Goal: Transaction & Acquisition: Purchase product/service

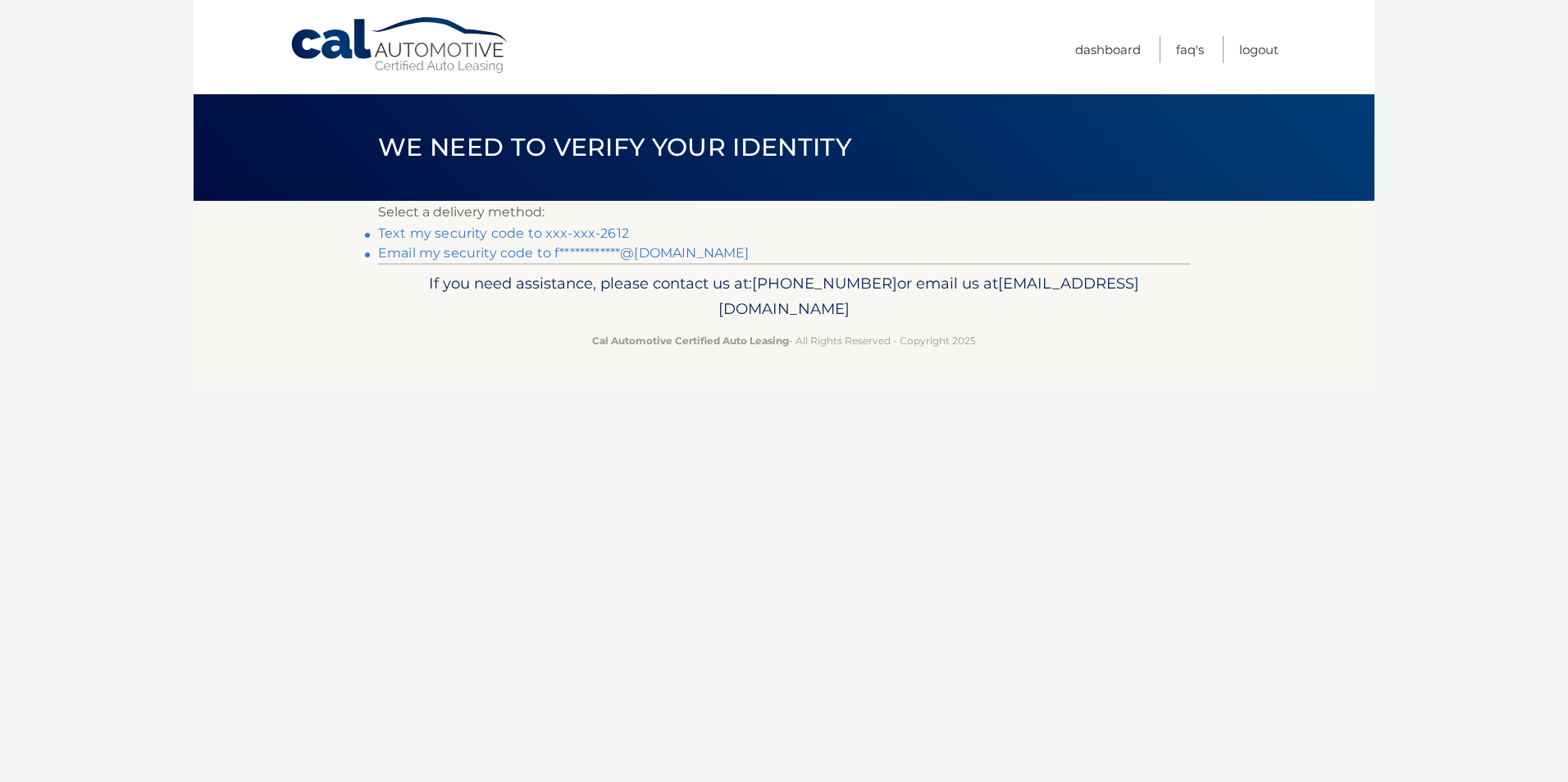
click at [538, 232] on link "Text my security code to xxx-xxx-2612" at bounding box center [503, 232] width 251 height 16
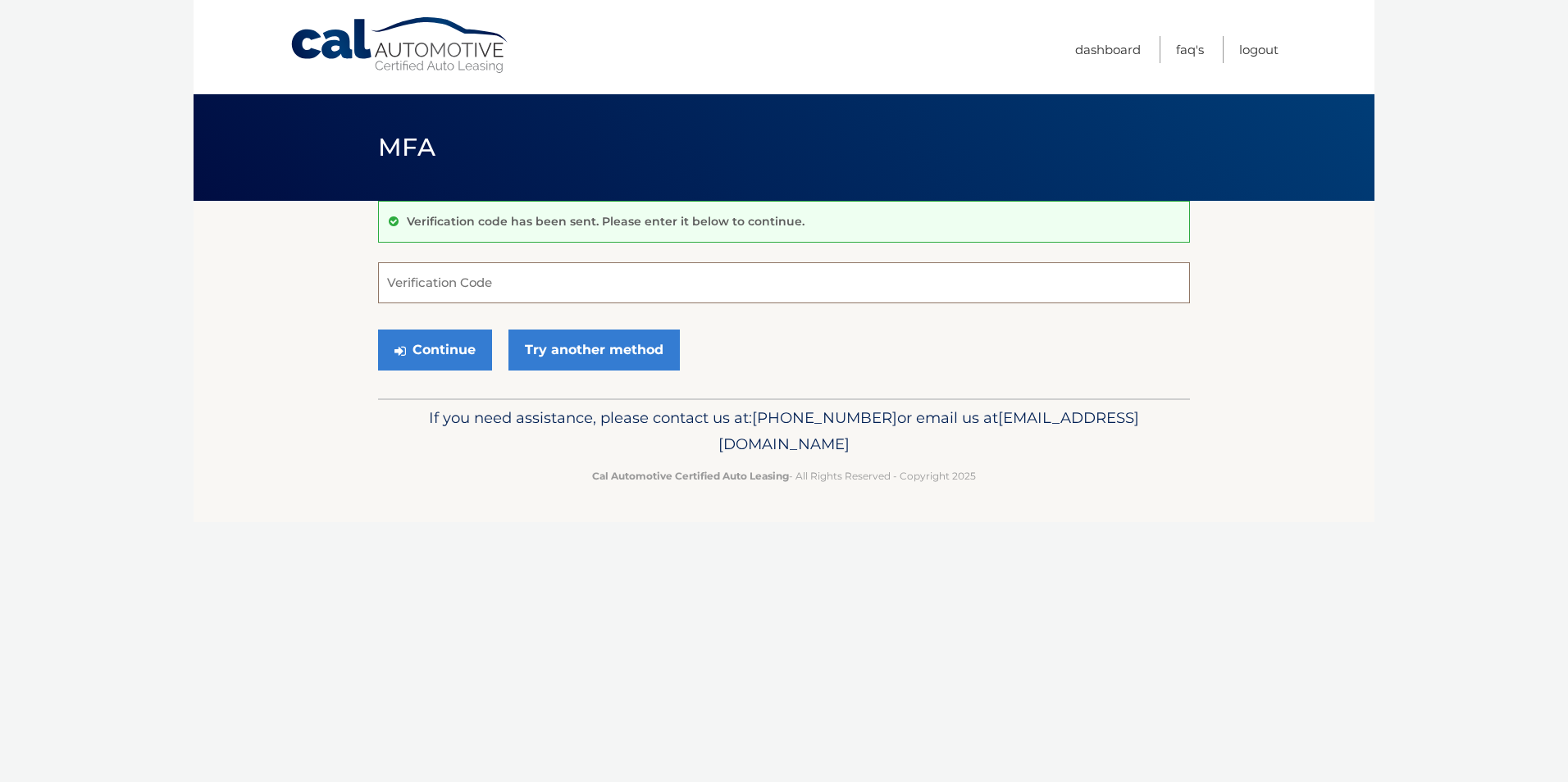
drag, startPoint x: 407, startPoint y: 288, endPoint x: 434, endPoint y: 281, distance: 27.9
click at [427, 284] on input "Verification Code" at bounding box center [784, 283] width 812 height 41
type input "813321"
click at [445, 347] on button "Continue" at bounding box center [435, 350] width 114 height 41
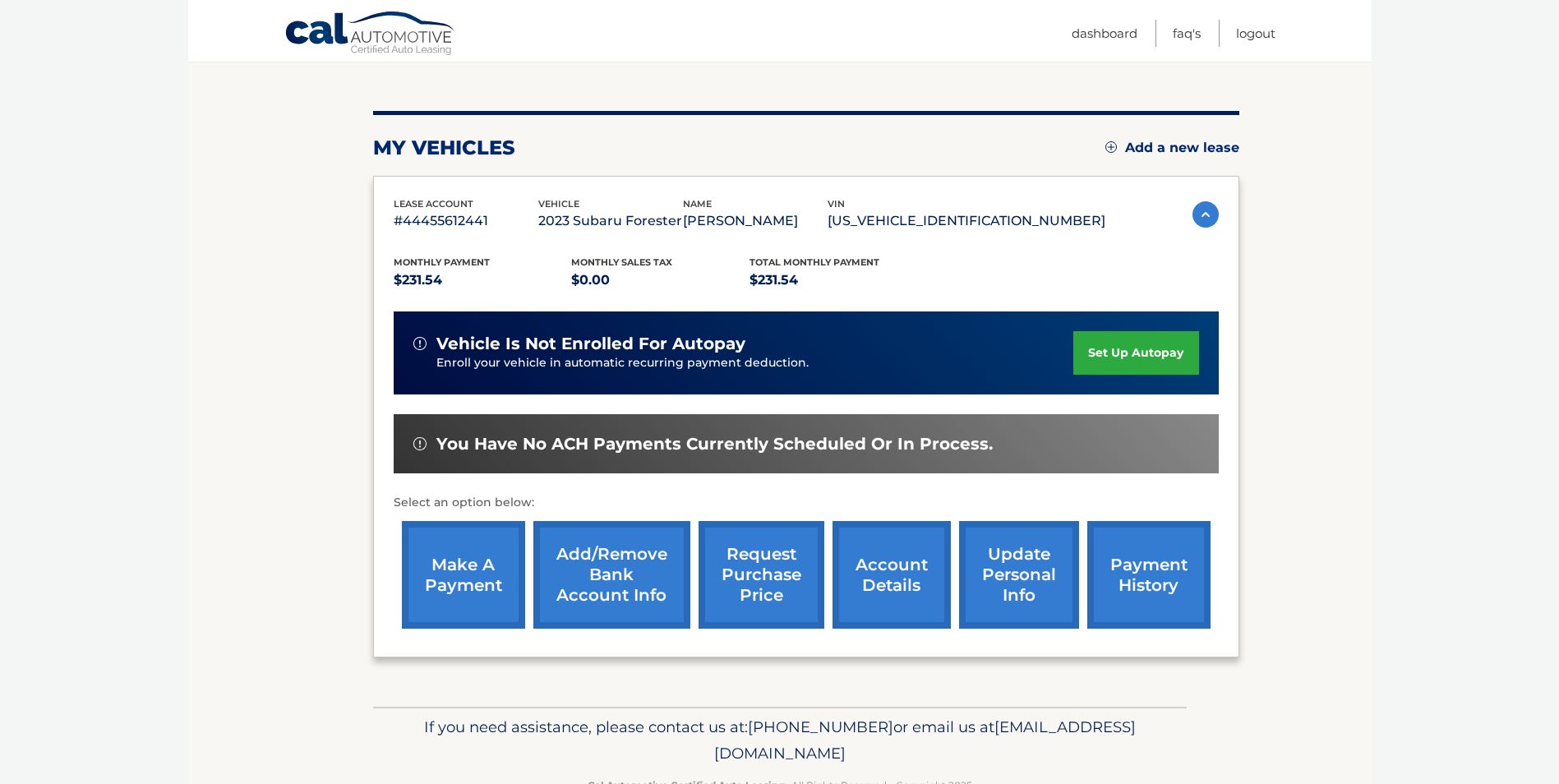
scroll to position [212, 0]
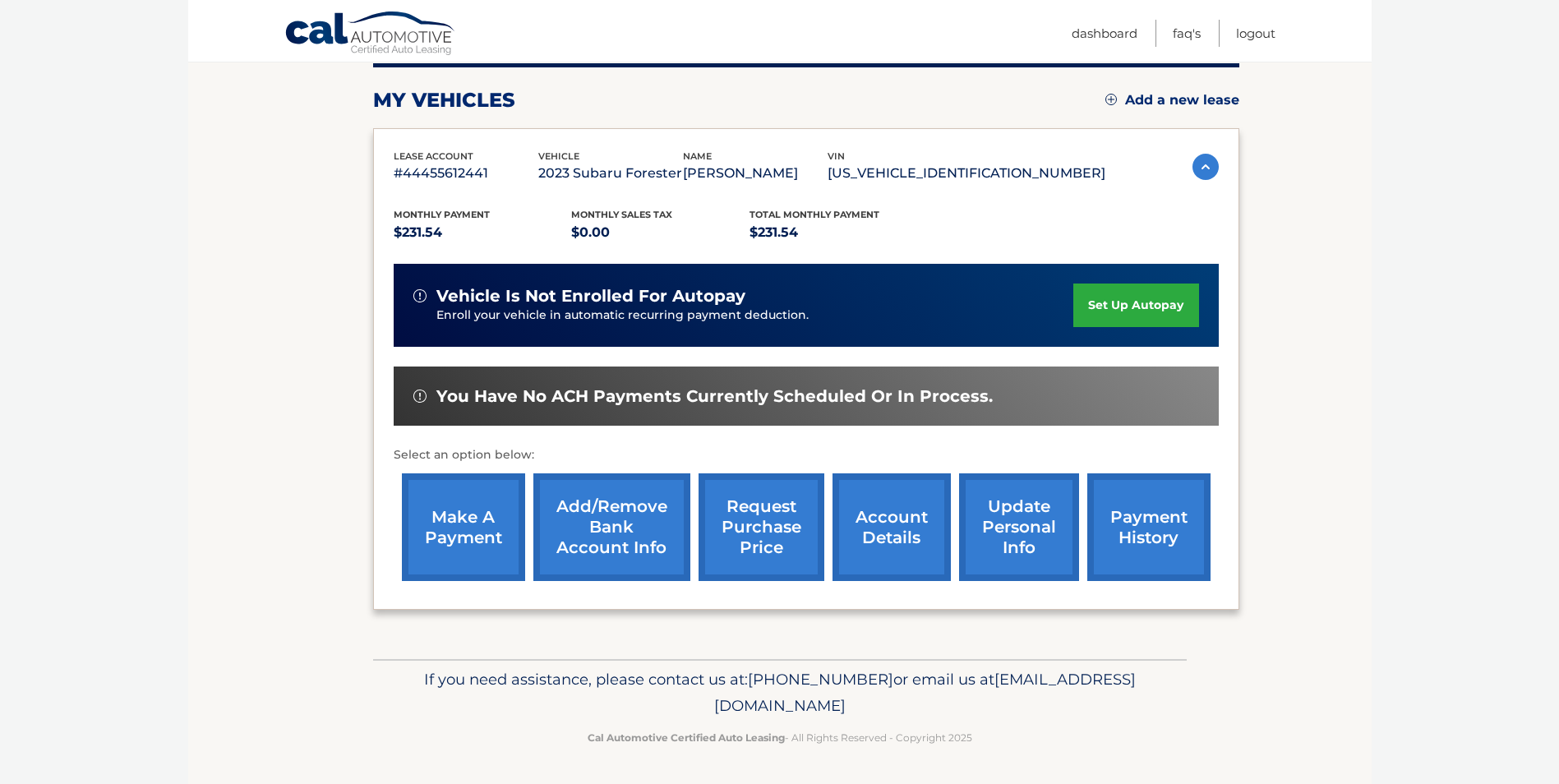
click at [473, 530] on link "make a payment" at bounding box center [464, 527] width 124 height 108
click at [620, 522] on link "Add/Remove bank account info" at bounding box center [612, 527] width 157 height 108
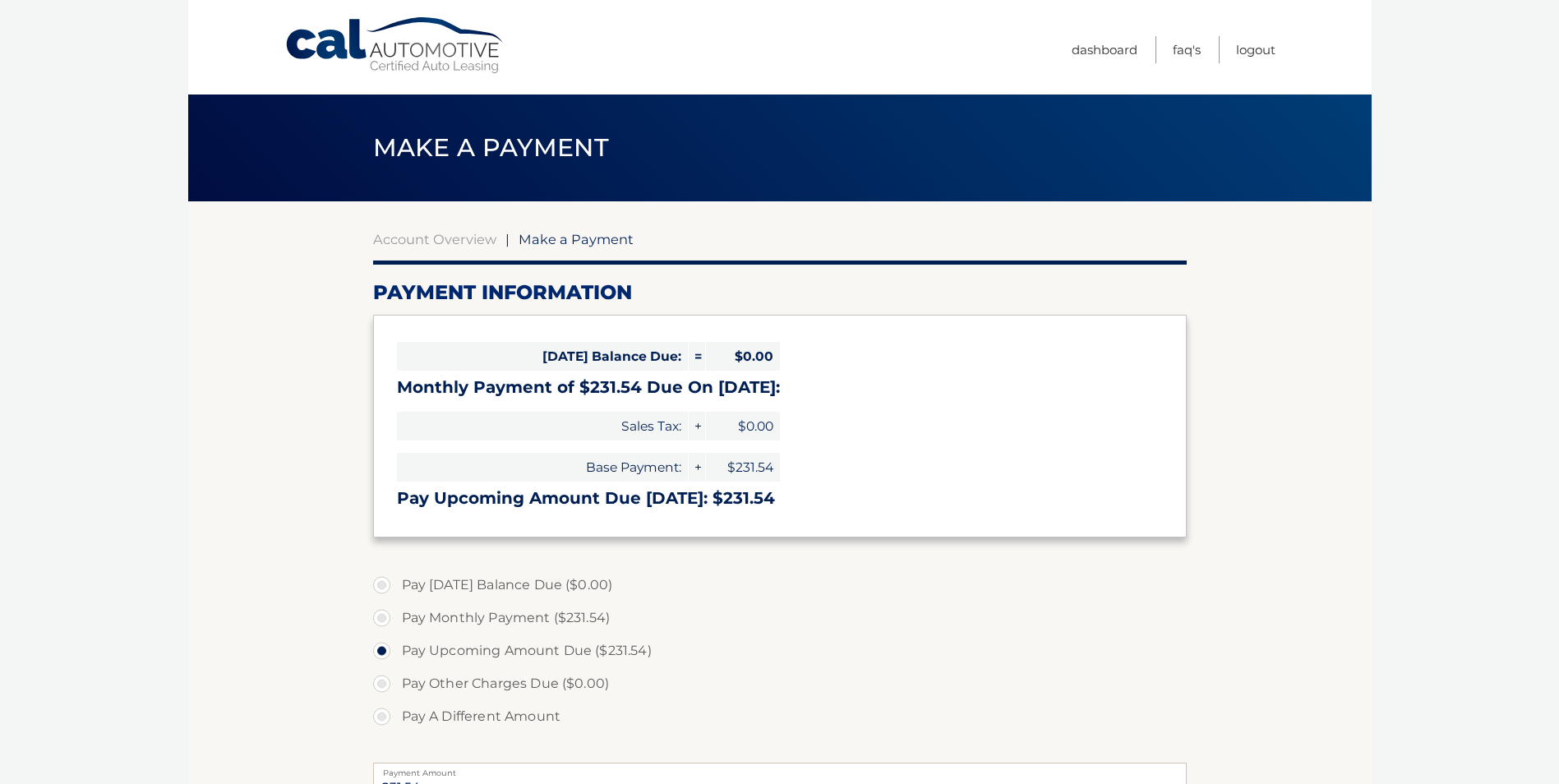
select select "ZjBlNTE3NzktM2JmNi00NzQxLWE0NDUtMGIyNmFmMGNjMmZl"
click at [642, 157] on header "Make a Payment" at bounding box center [780, 148] width 814 height 107
click at [576, 242] on span "Make a Payment" at bounding box center [576, 239] width 115 height 16
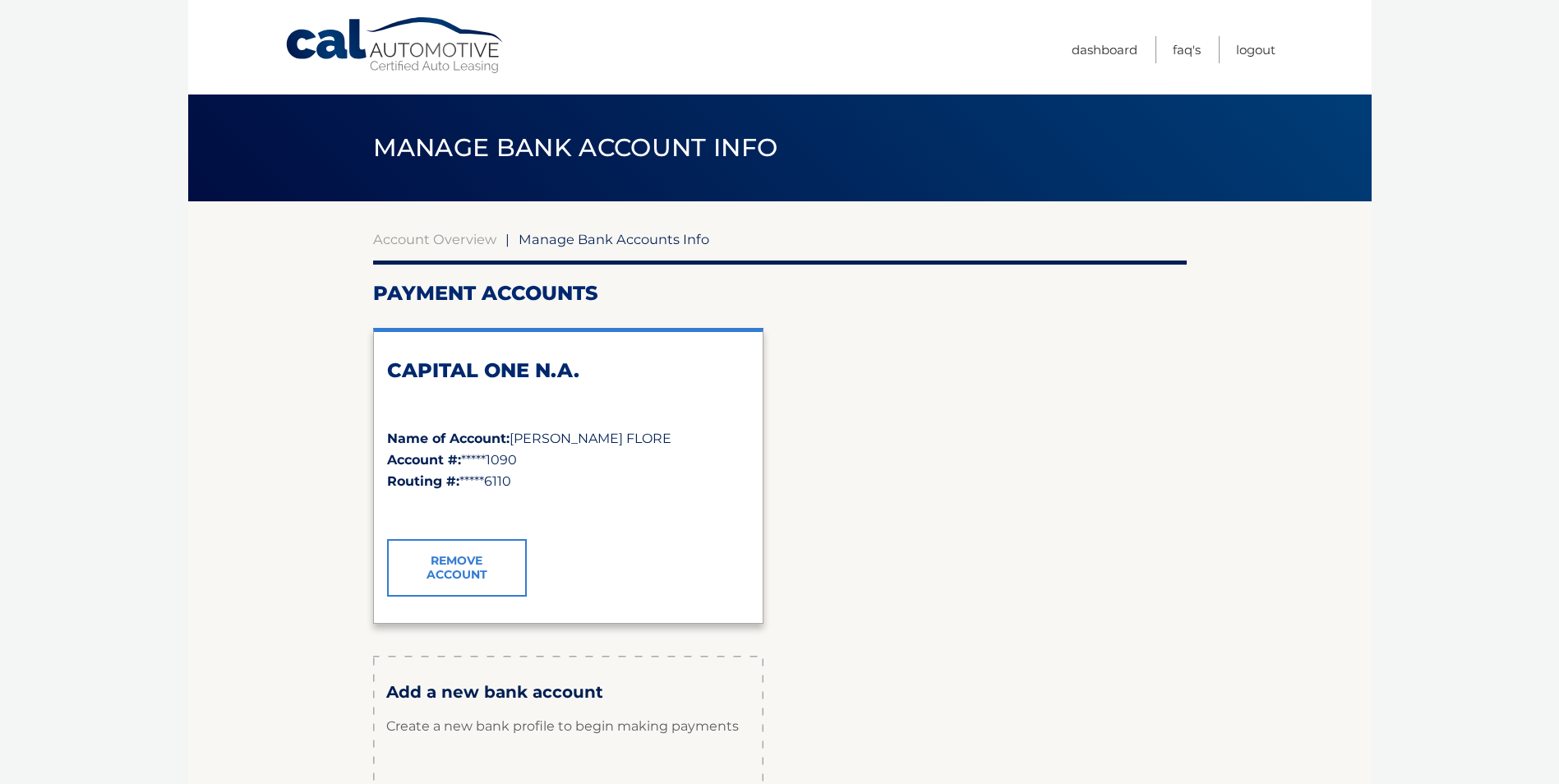
click at [470, 570] on link "Remove Account" at bounding box center [457, 568] width 140 height 58
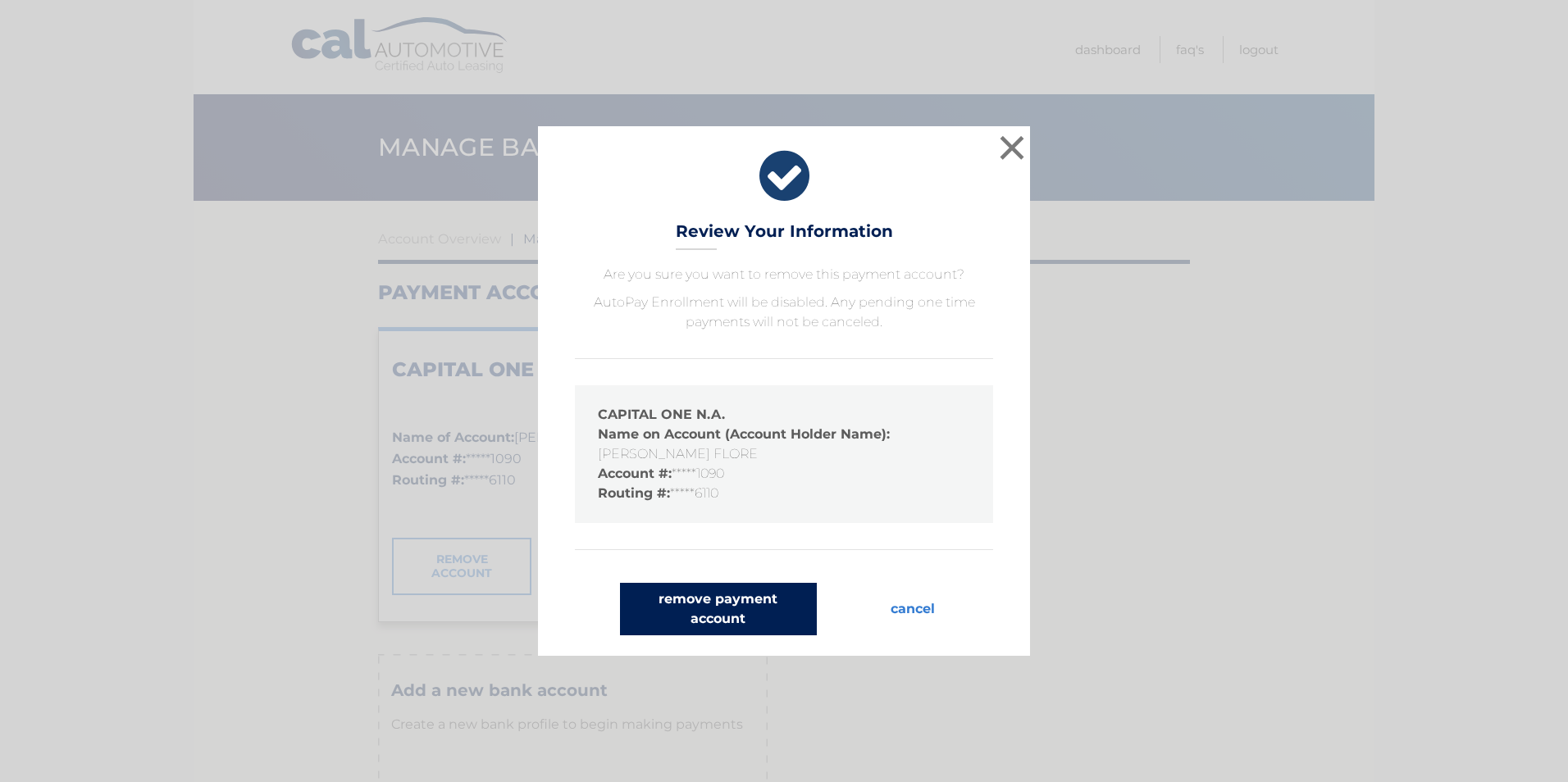
click at [765, 606] on button "remove payment account" at bounding box center [719, 610] width 197 height 53
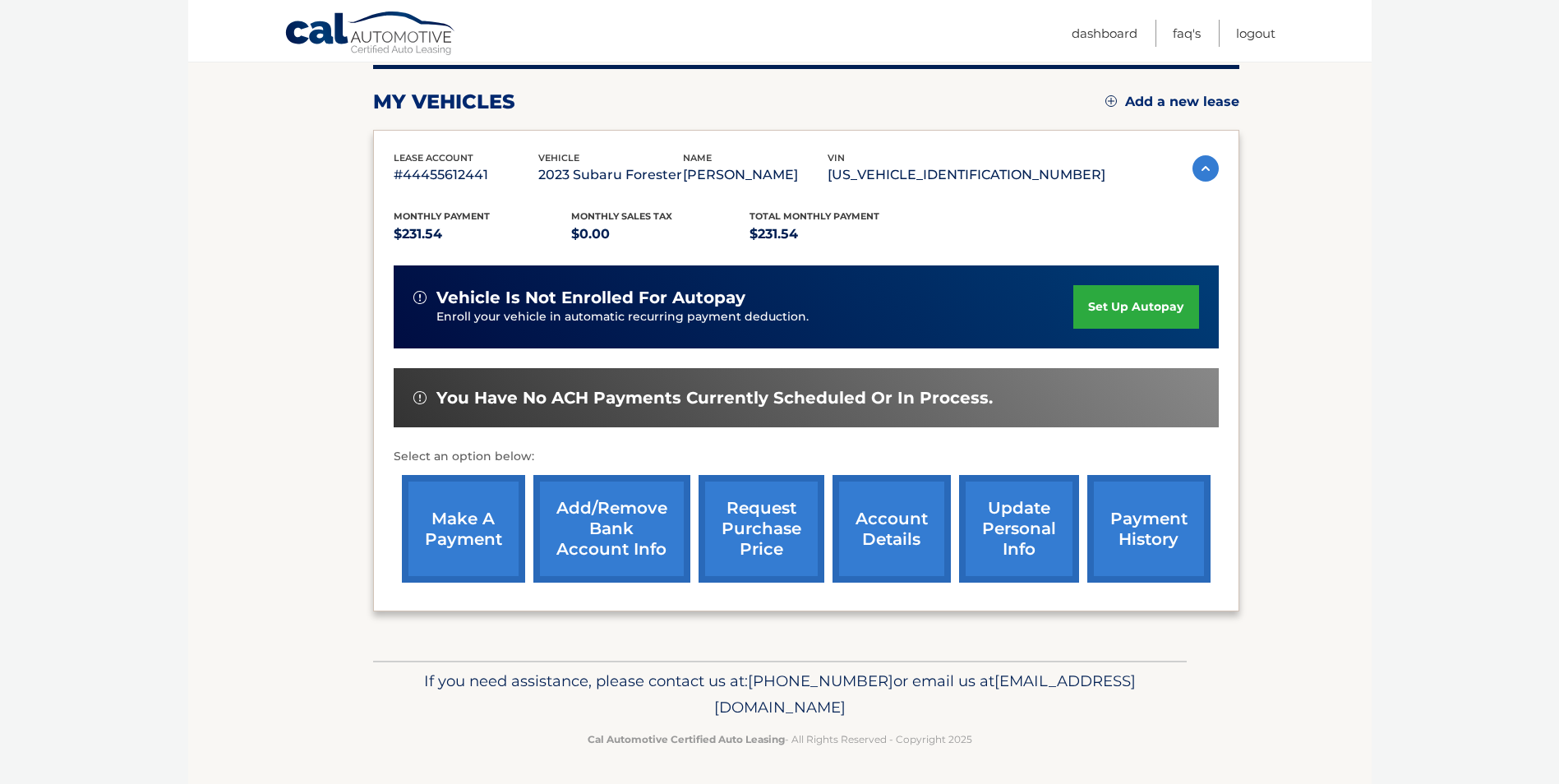
scroll to position [212, 0]
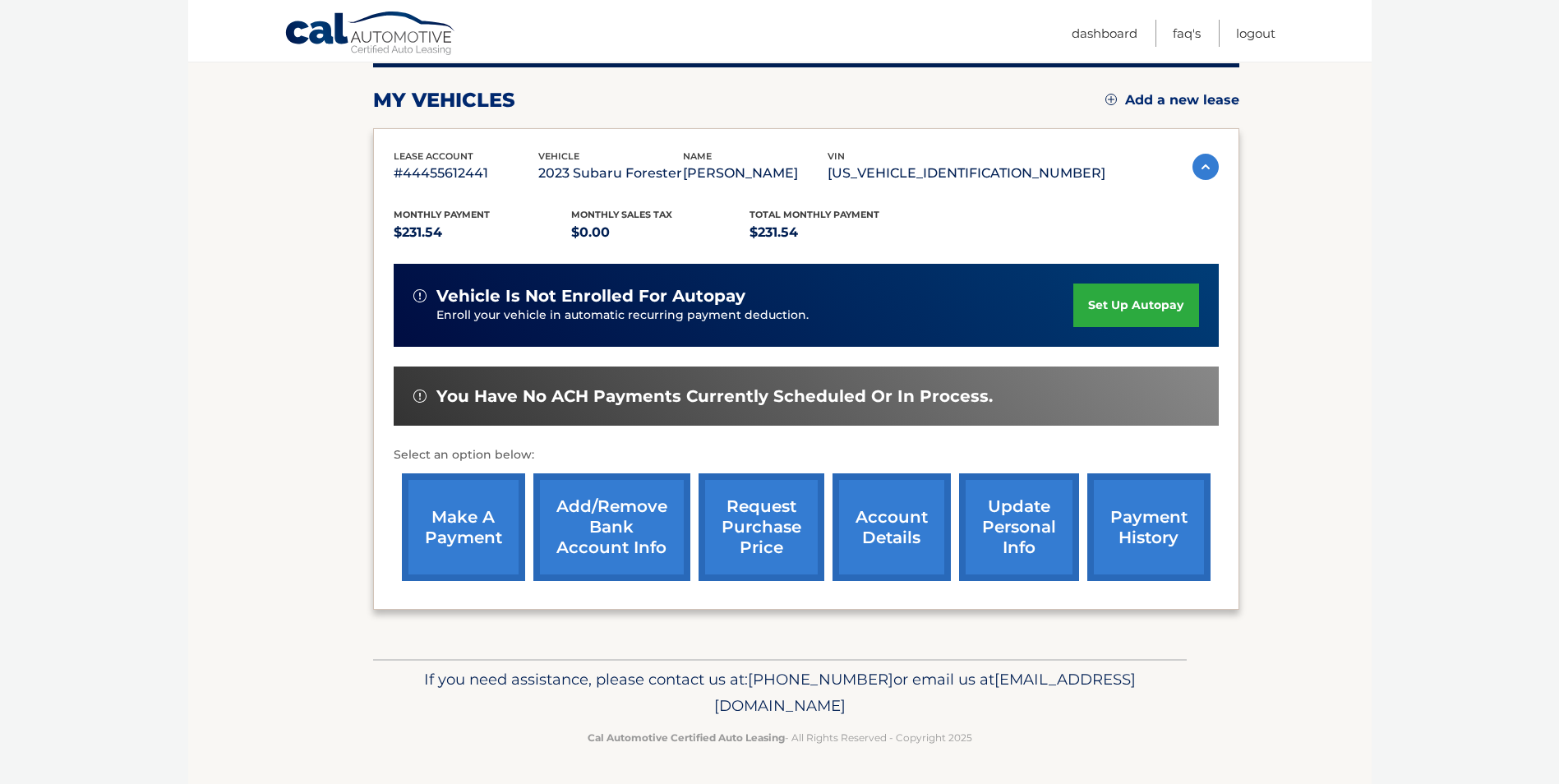
click at [602, 522] on link "Add/Remove bank account info" at bounding box center [612, 527] width 157 height 108
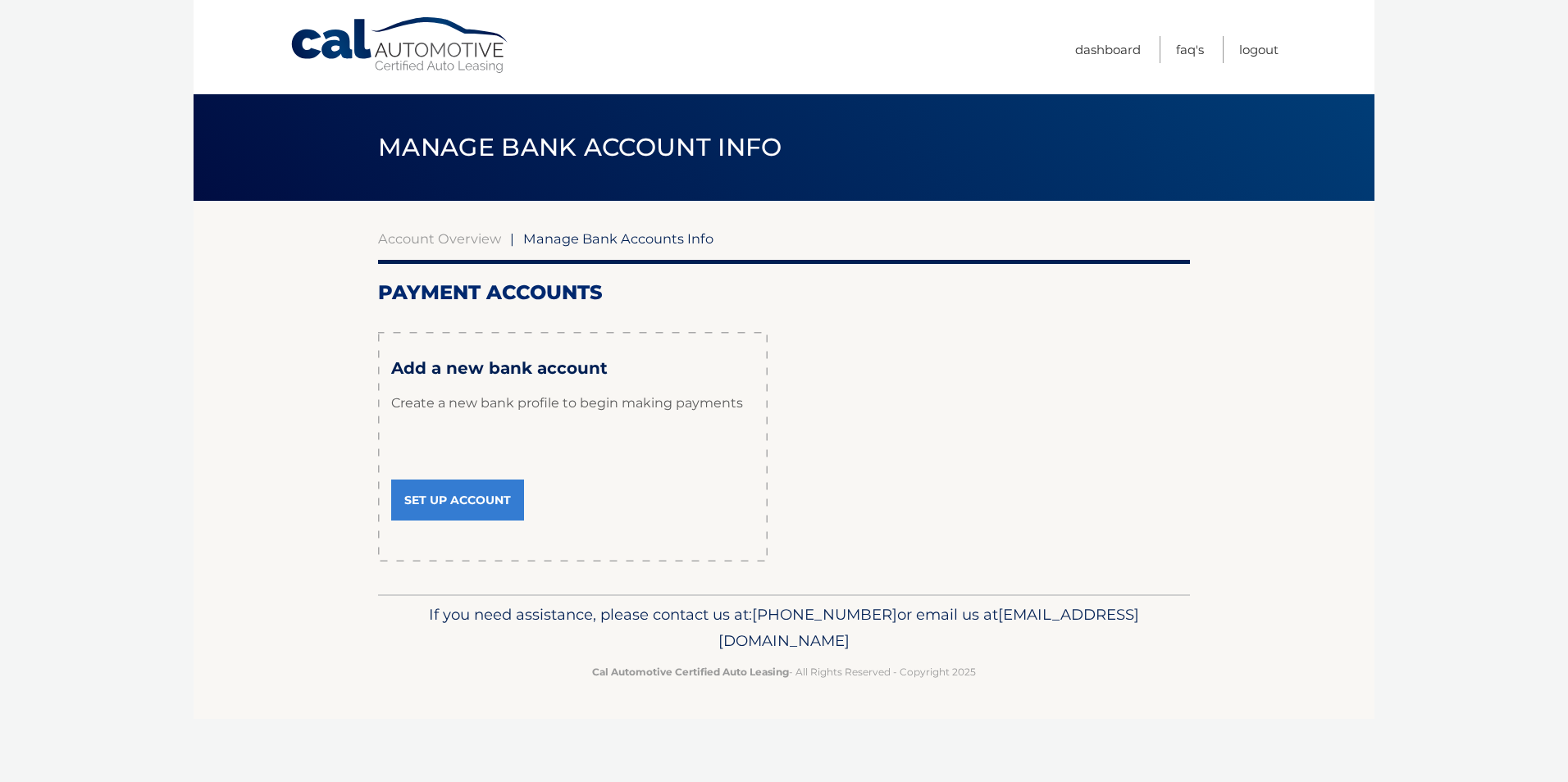
click at [440, 494] on link "Set Up Account" at bounding box center [458, 500] width 133 height 41
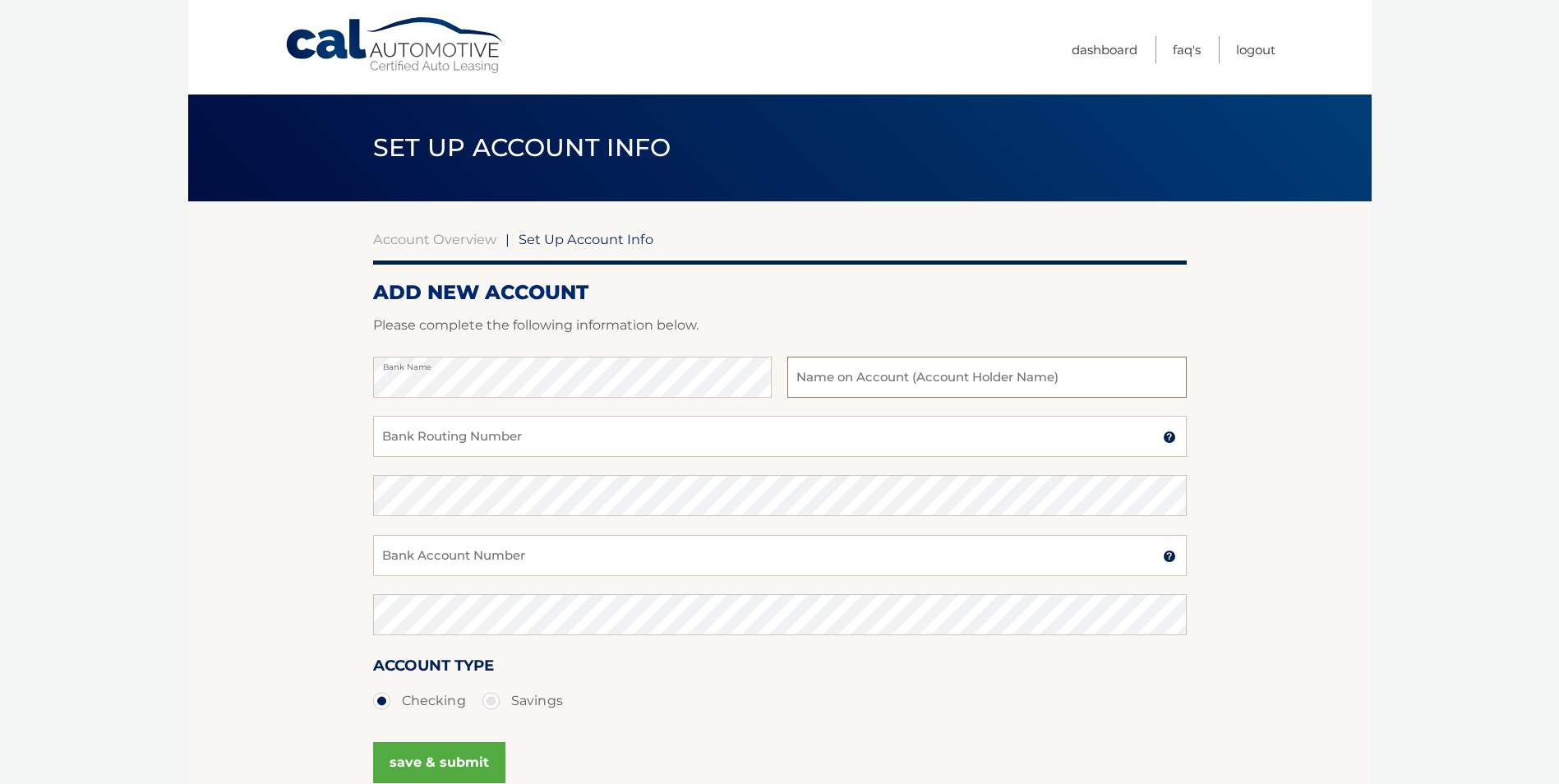
click at [847, 381] on input "text" at bounding box center [987, 377] width 399 height 41
type input "[PERSON_NAME] Flore"
click at [396, 437] on input "Bank Routing Number" at bounding box center [780, 436] width 814 height 41
type input "021407912"
click at [421, 559] on input "Bank Account Number" at bounding box center [780, 556] width 814 height 41
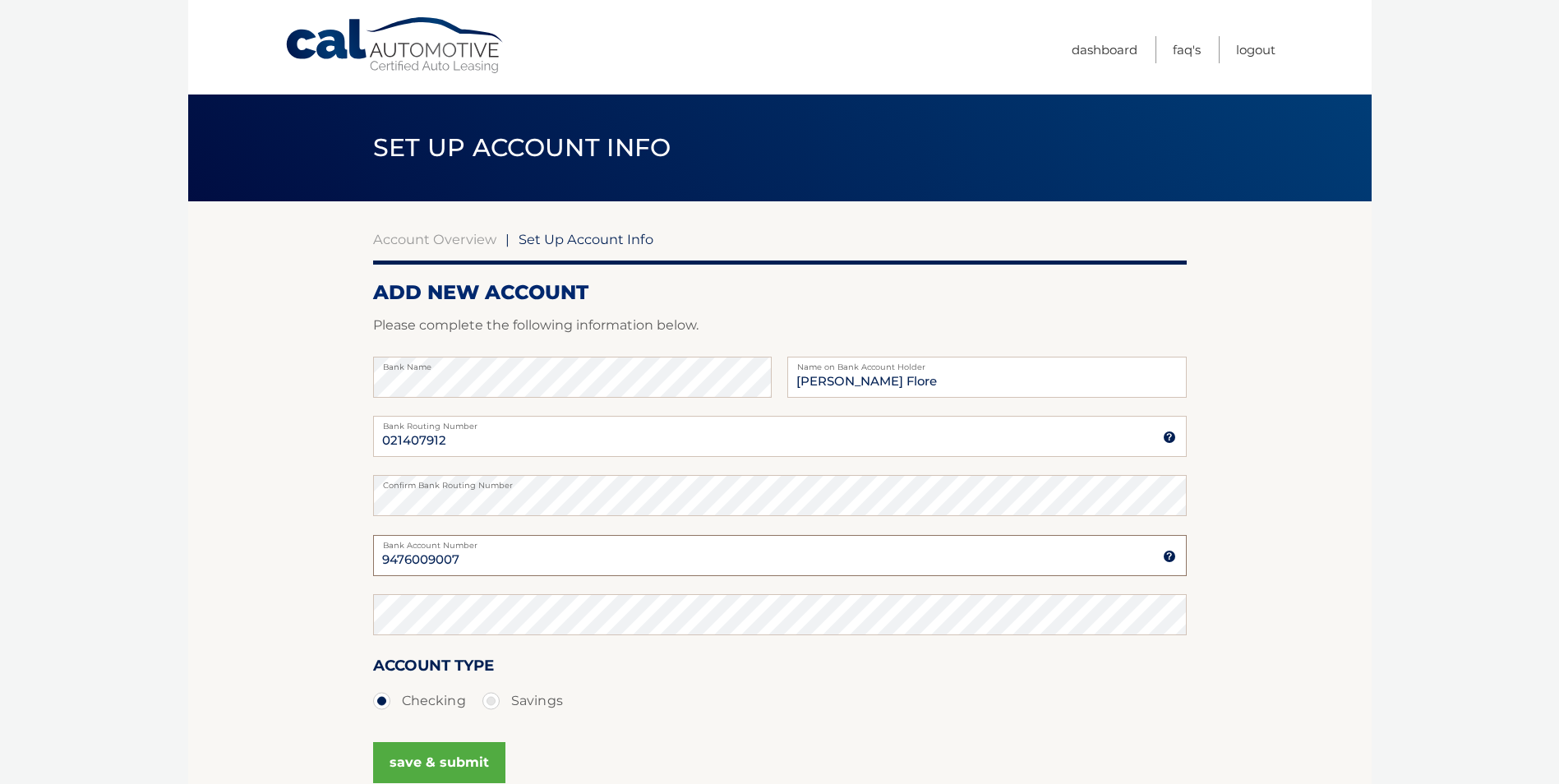
type input "9476009007"
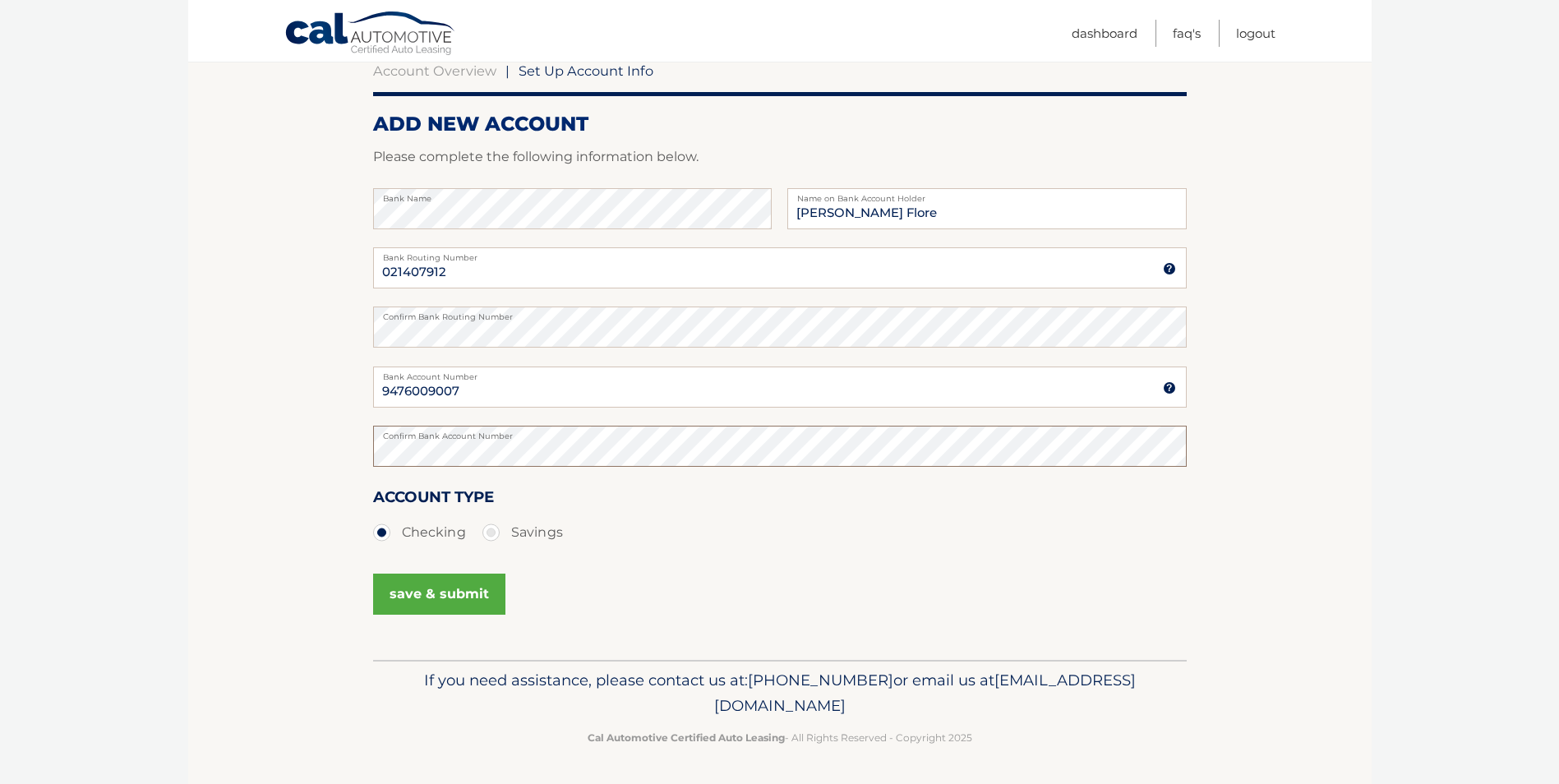
scroll to position [170, 0]
click at [451, 590] on button "save & submit" at bounding box center [439, 594] width 133 height 41
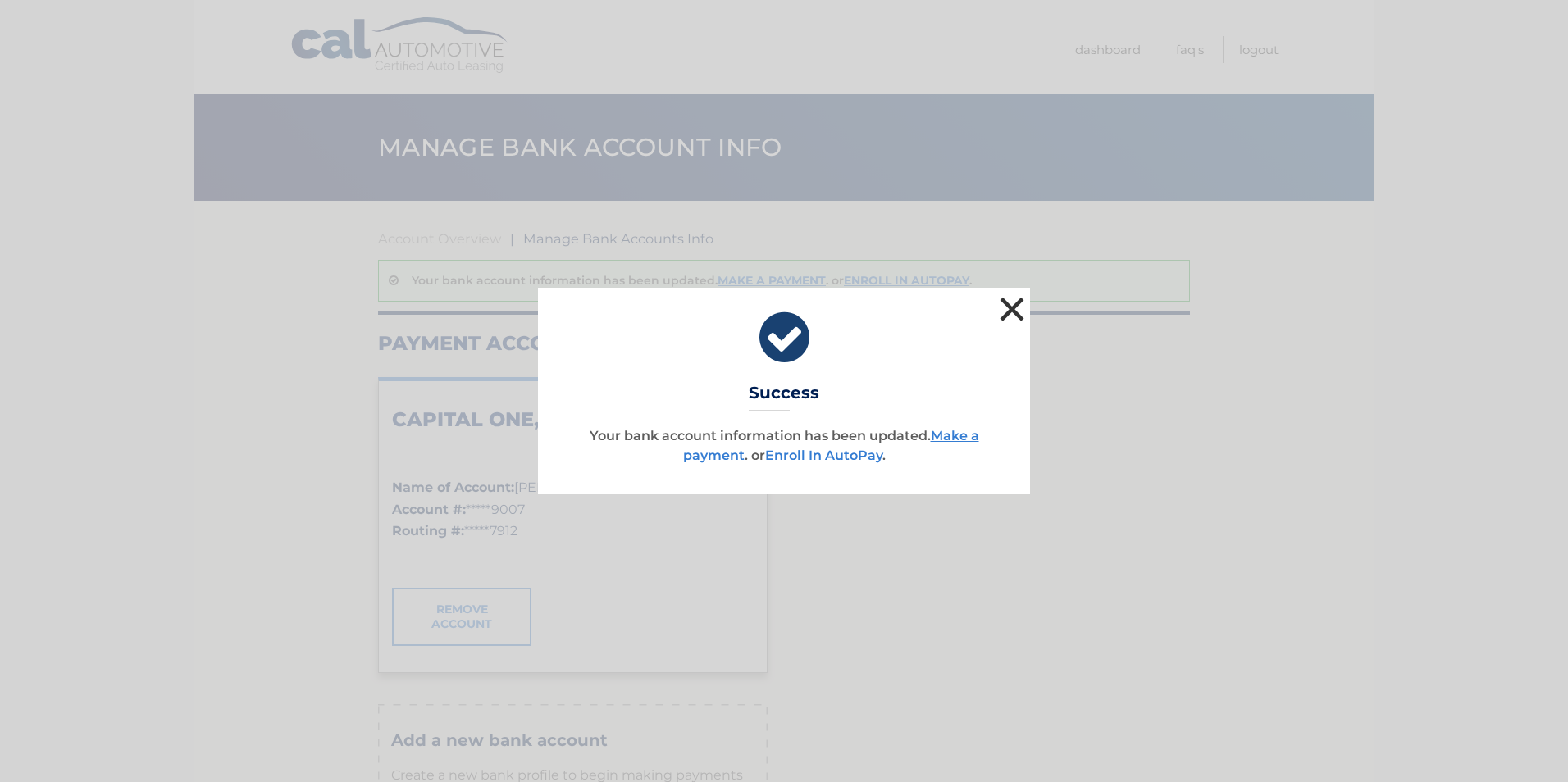
click at [1012, 306] on button "×" at bounding box center [1012, 309] width 33 height 33
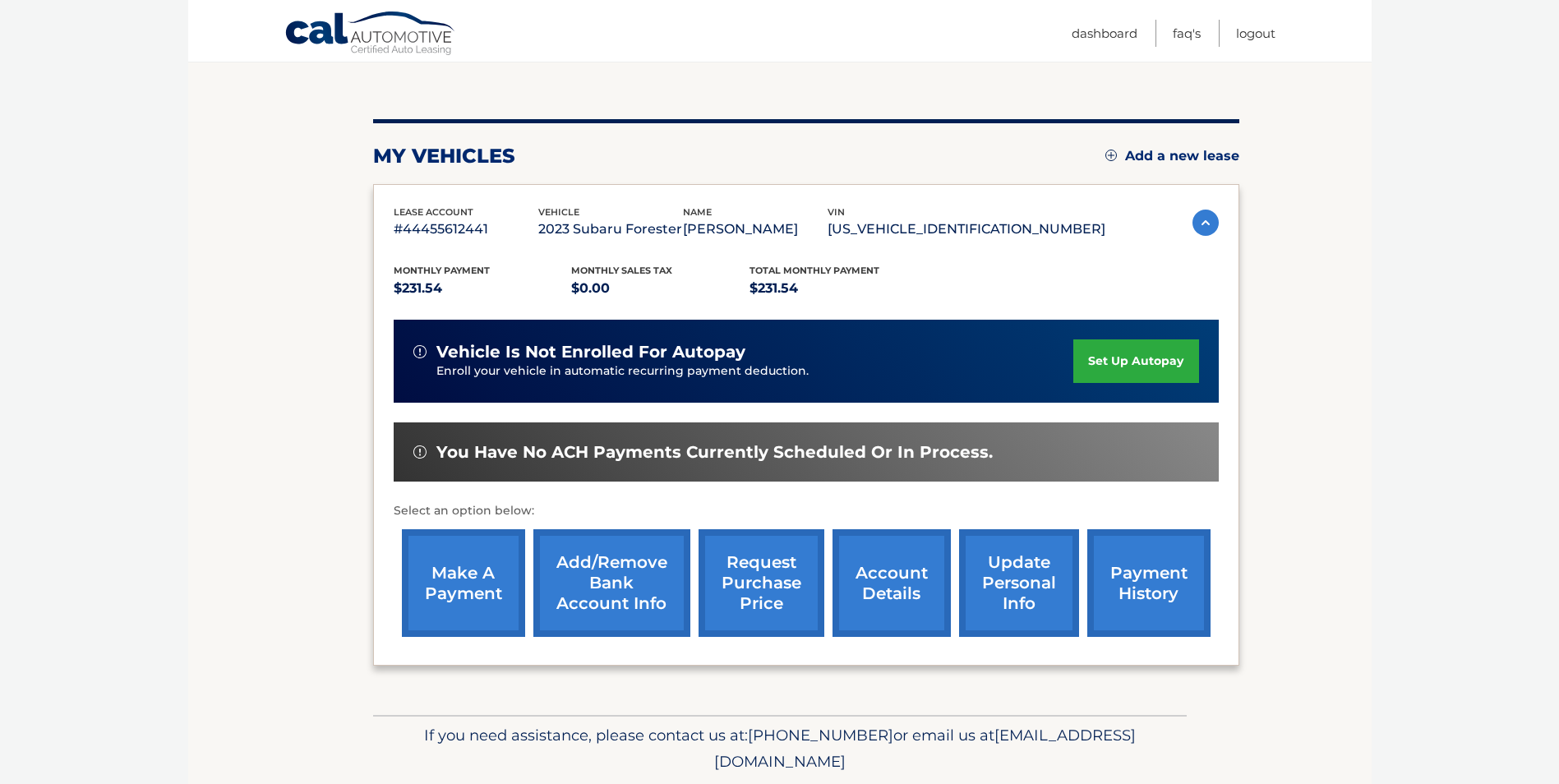
scroll to position [212, 0]
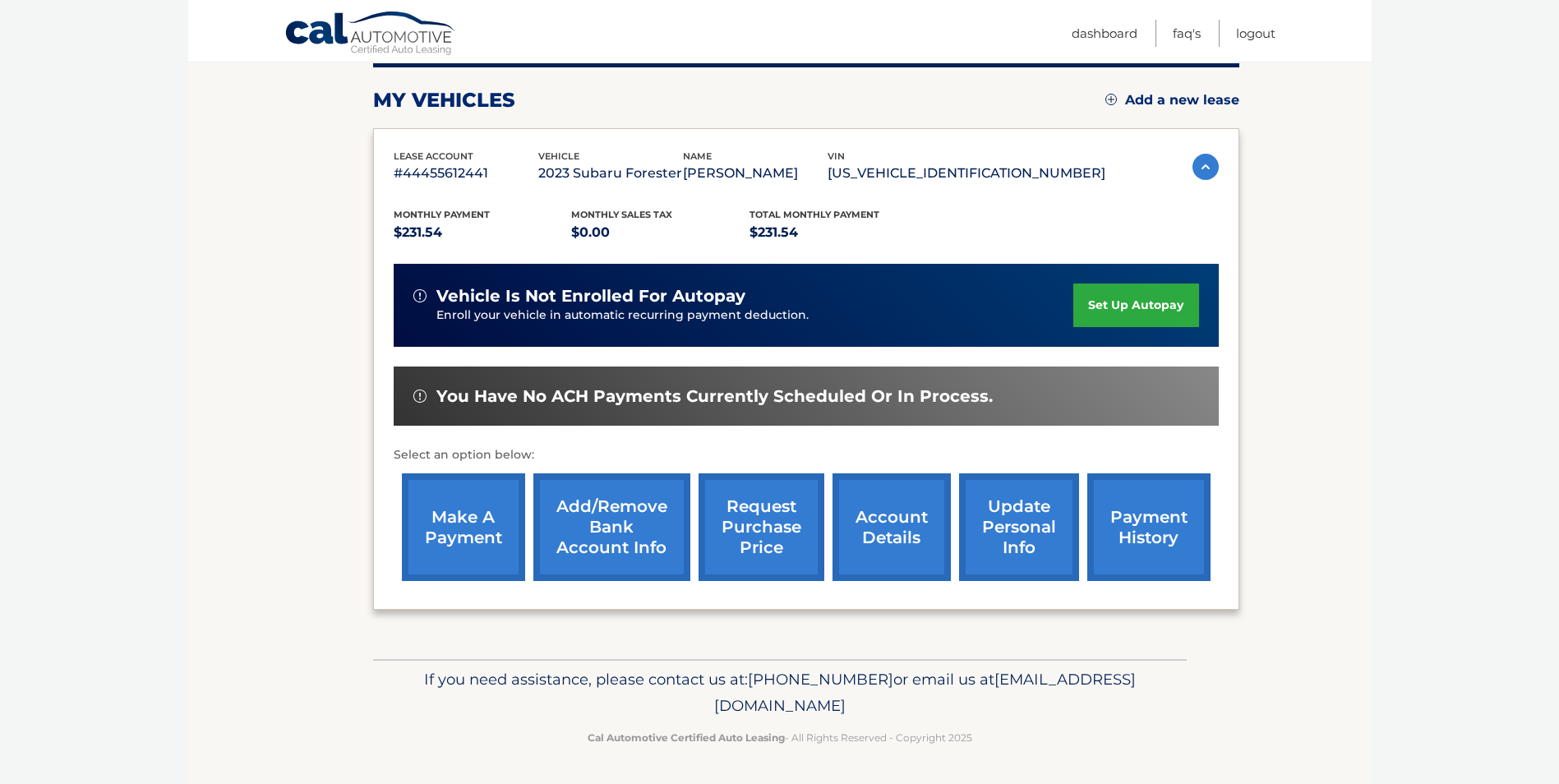
click at [455, 523] on link "make a payment" at bounding box center [464, 527] width 124 height 108
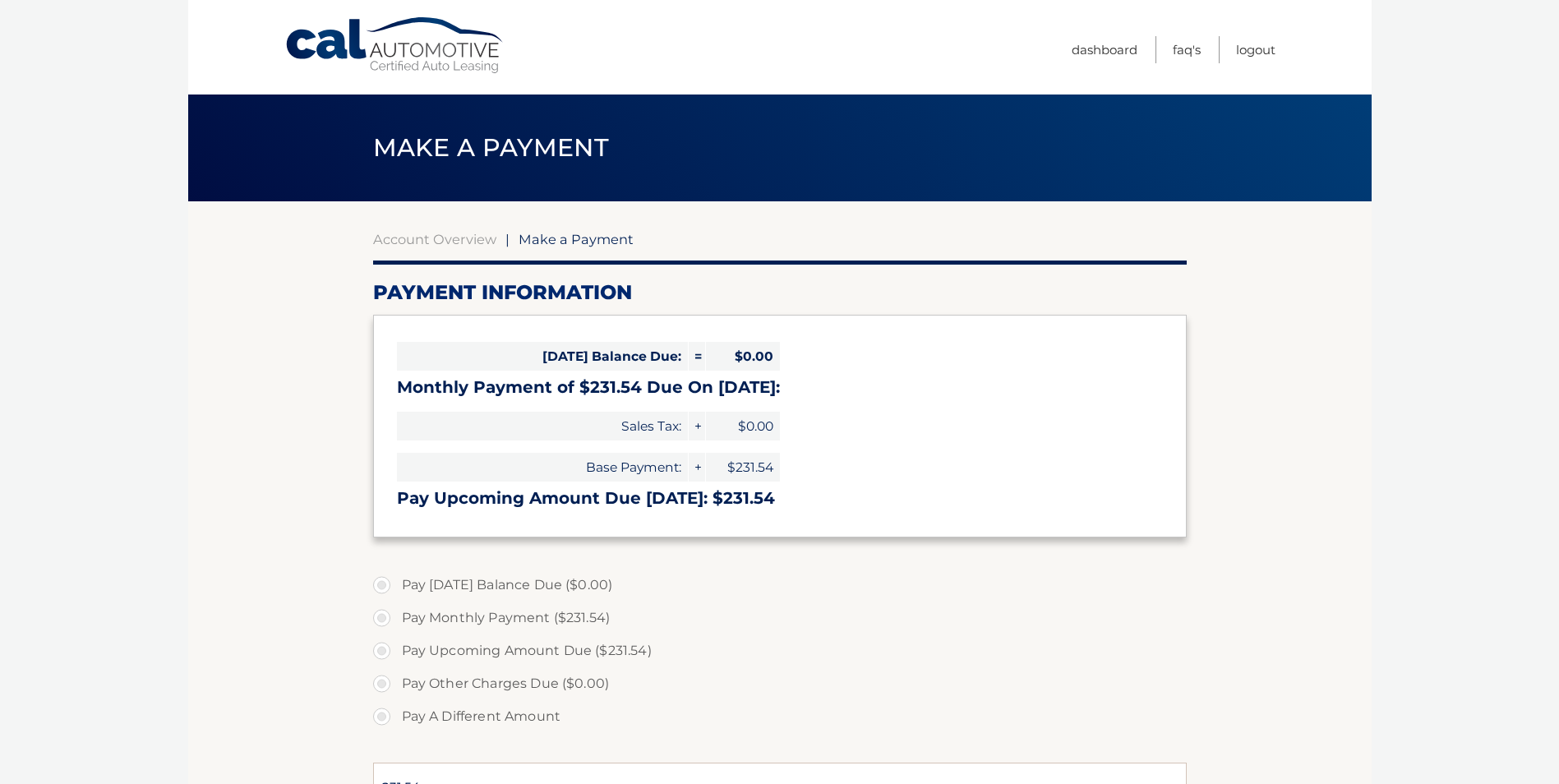
select select "ZTRhZDQ4MGUtNzM0My00M2QxLTkzZDctM2EzMGE1NGU4NjRm"
click at [540, 237] on span "Make a Payment" at bounding box center [576, 239] width 115 height 16
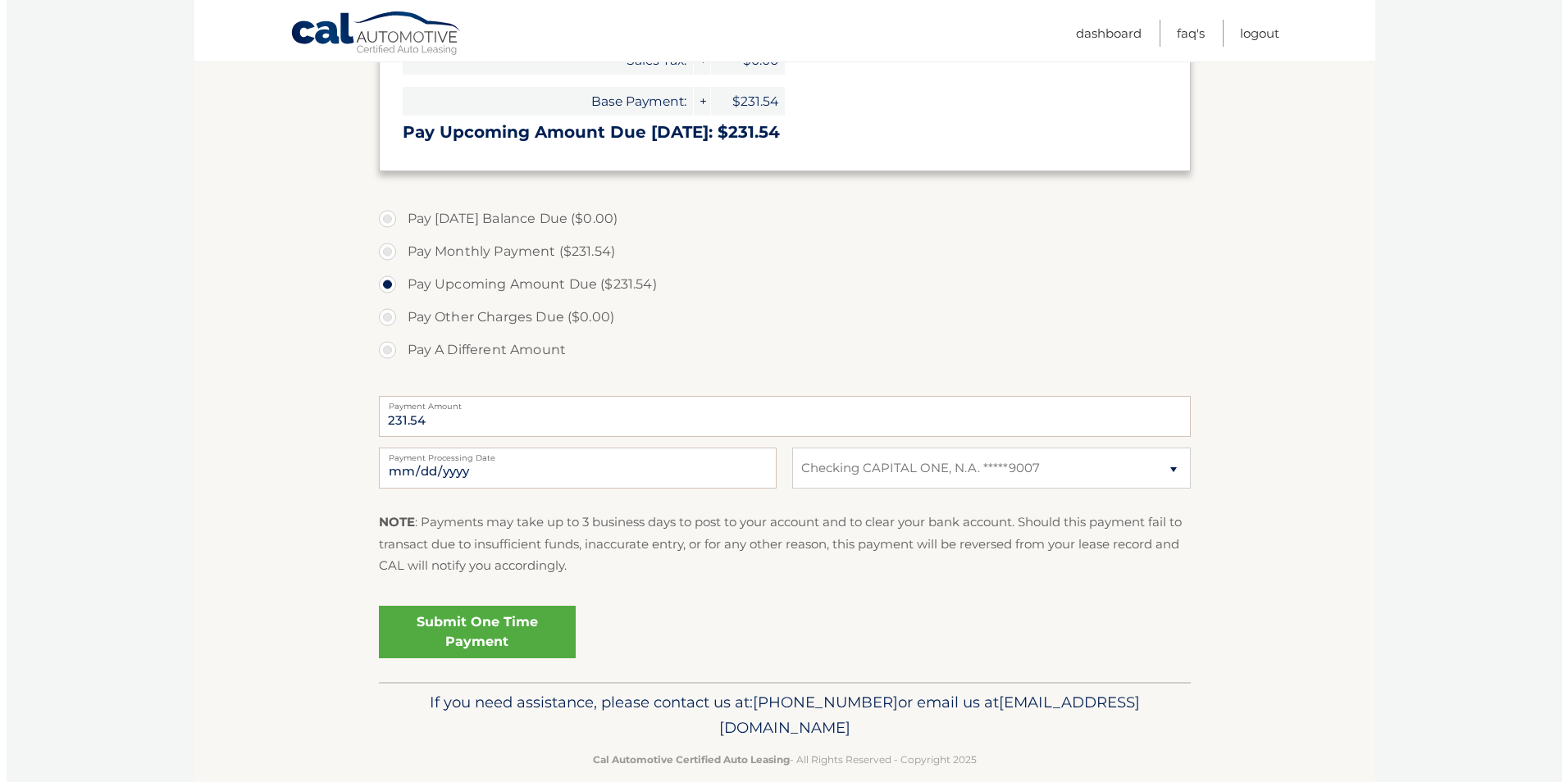
scroll to position [389, 0]
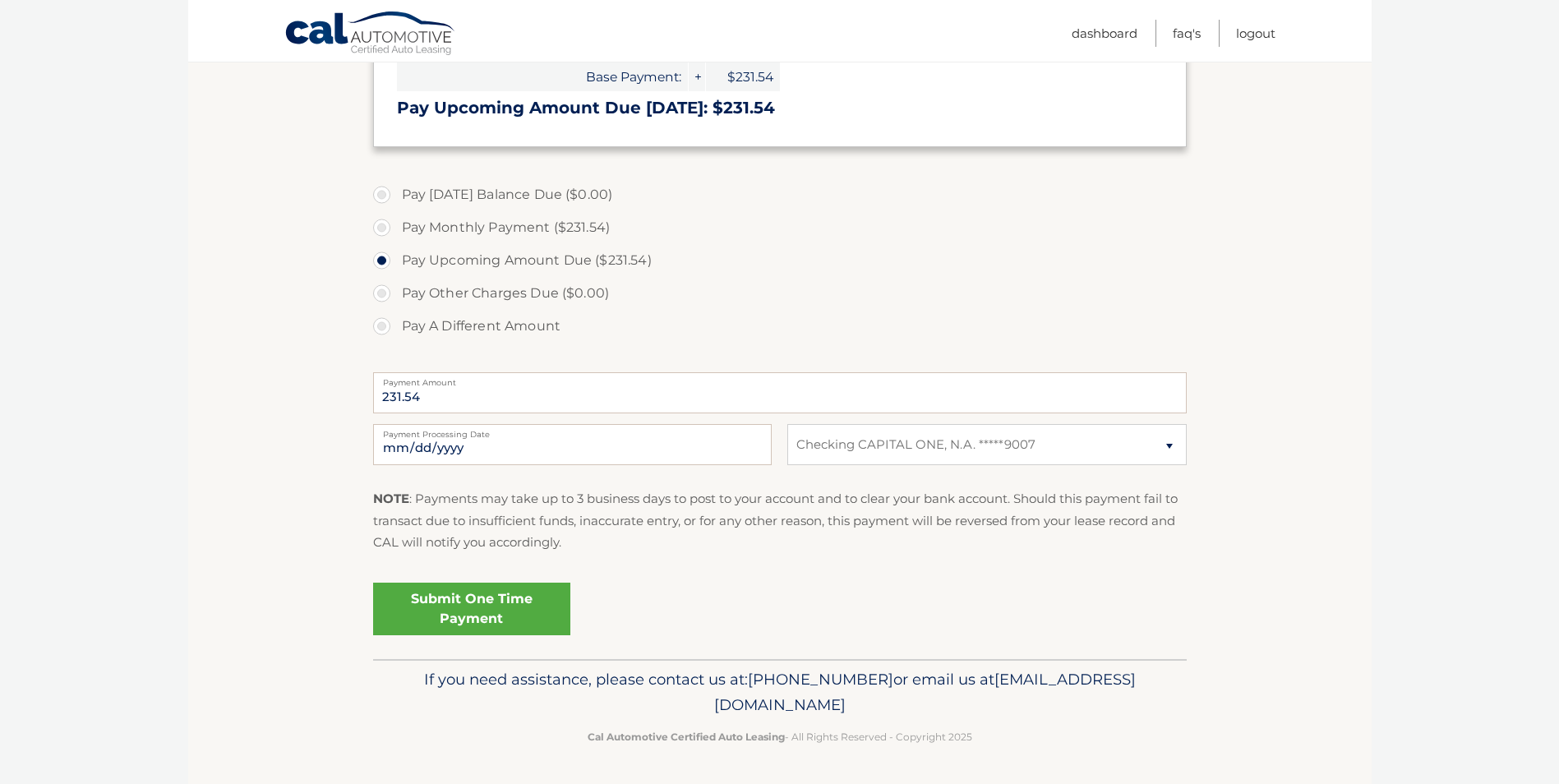
click at [515, 605] on link "Submit One Time Payment" at bounding box center [472, 609] width 198 height 53
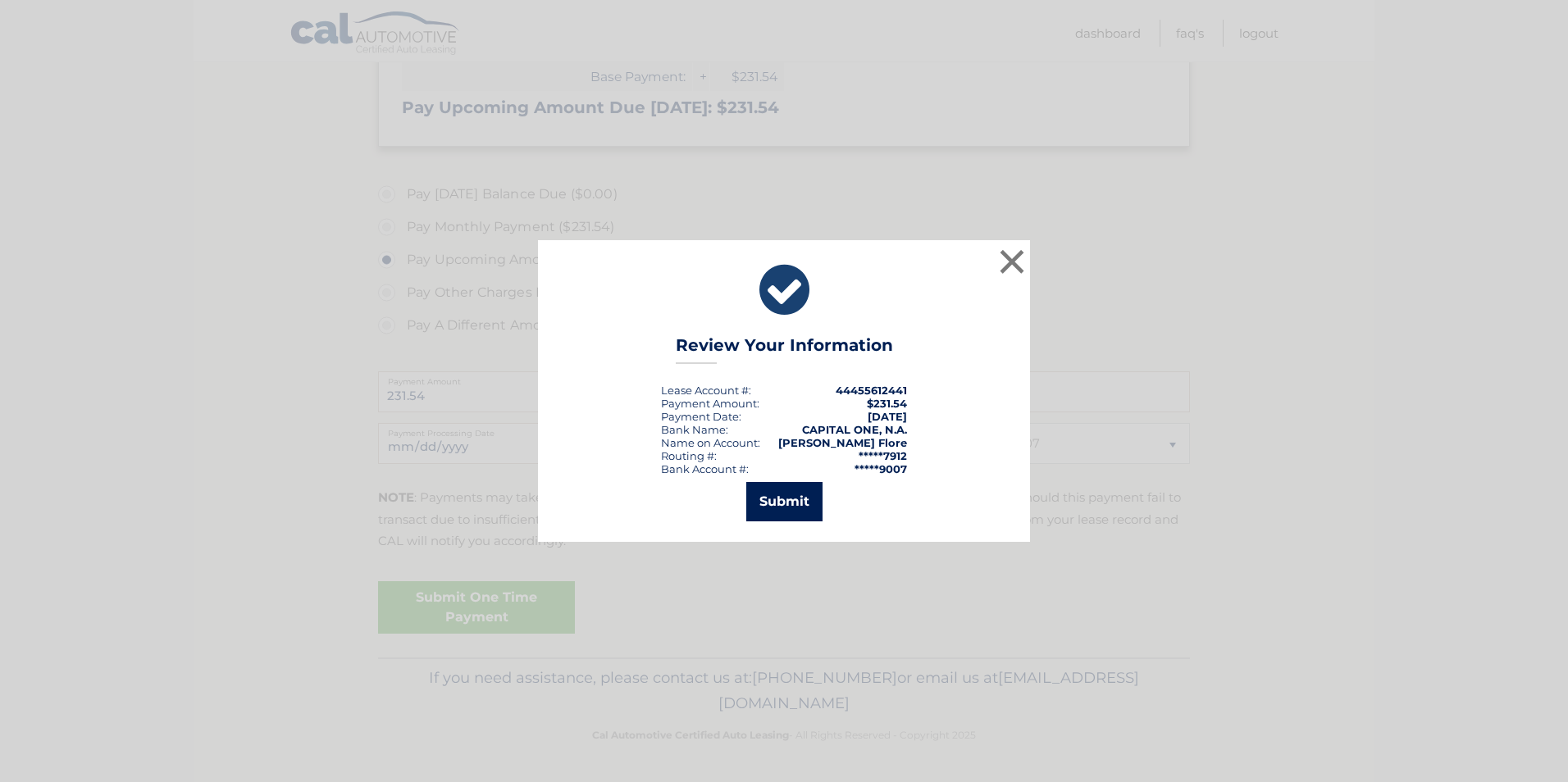
click at [794, 498] on button "Submit" at bounding box center [784, 502] width 76 height 39
